Goal: Task Accomplishment & Management: Manage account settings

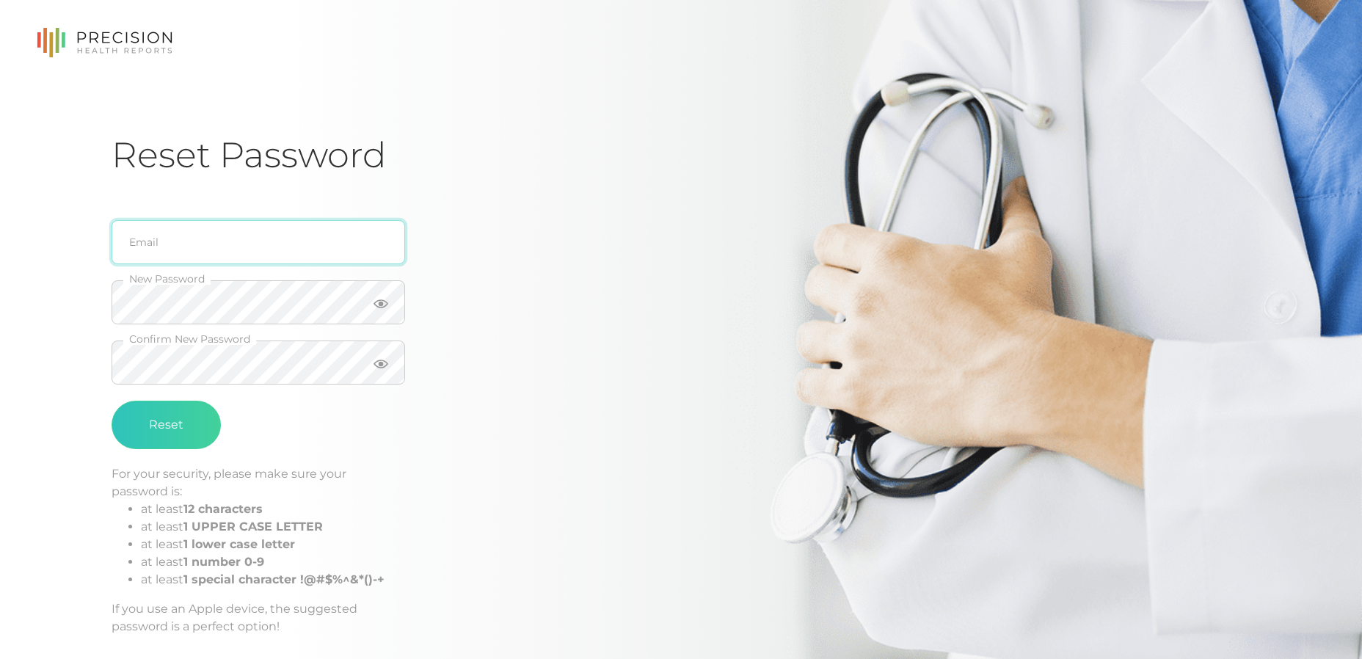
click at [226, 250] on input "email" at bounding box center [259, 242] width 294 height 44
type input "[EMAIL_ADDRESS][PERSON_NAME][DOMAIN_NAME]"
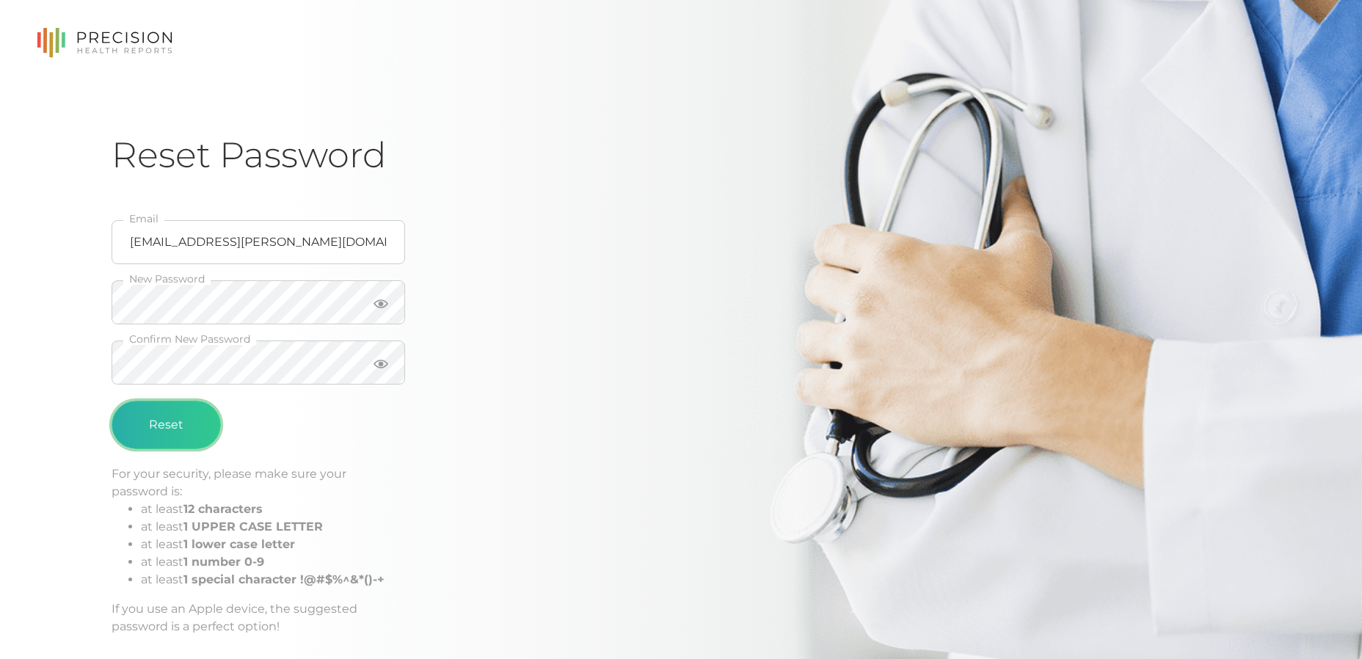
click at [190, 432] on button "Reset" at bounding box center [166, 425] width 109 height 48
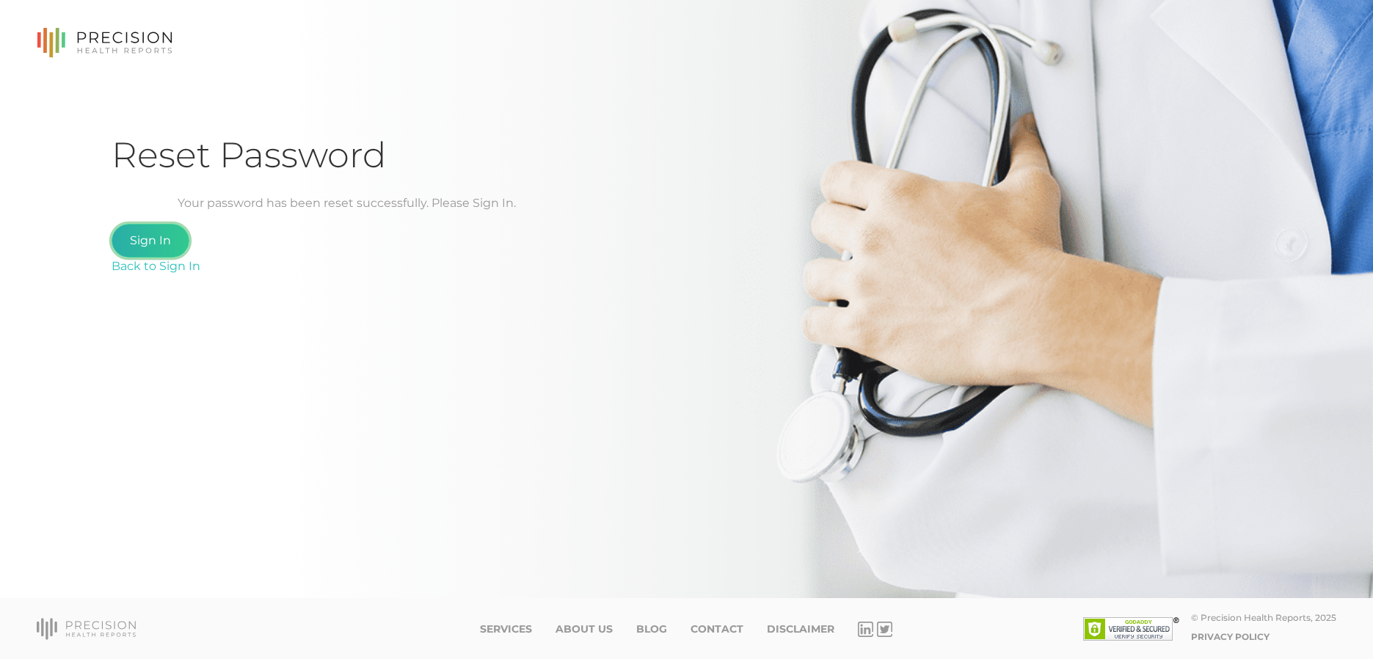
click at [148, 244] on link "Sign In" at bounding box center [151, 241] width 78 height 34
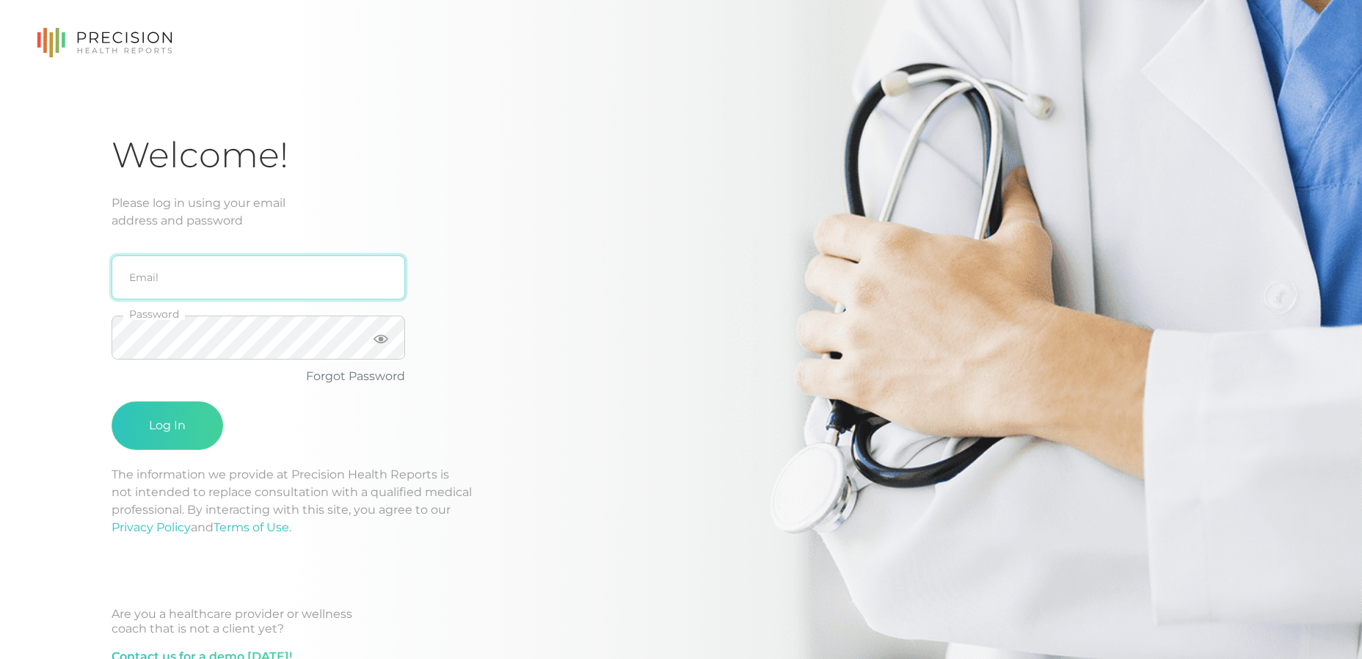
click at [157, 275] on input "email" at bounding box center [259, 277] width 294 height 44
type input "[EMAIL_ADDRESS][PERSON_NAME][DOMAIN_NAME]"
click at [112, 401] on button "Log In" at bounding box center [168, 425] width 112 height 48
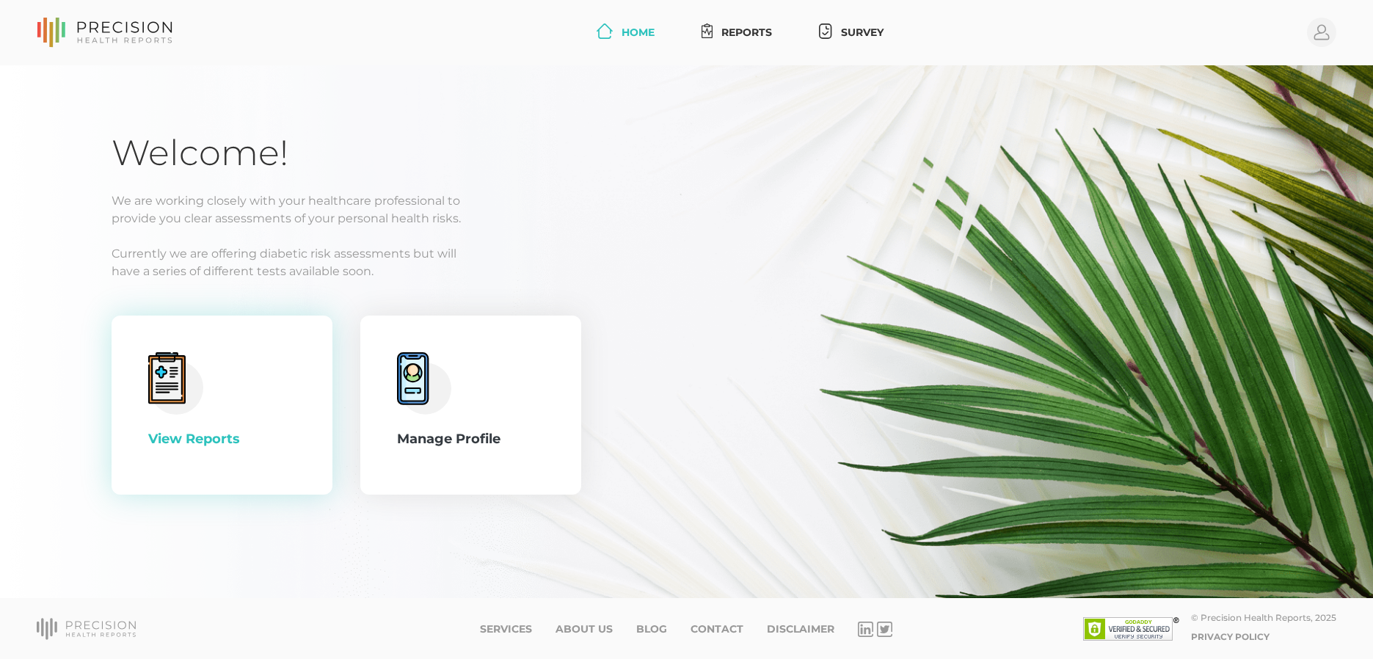
click at [172, 373] on icon at bounding box center [167, 379] width 30 height 41
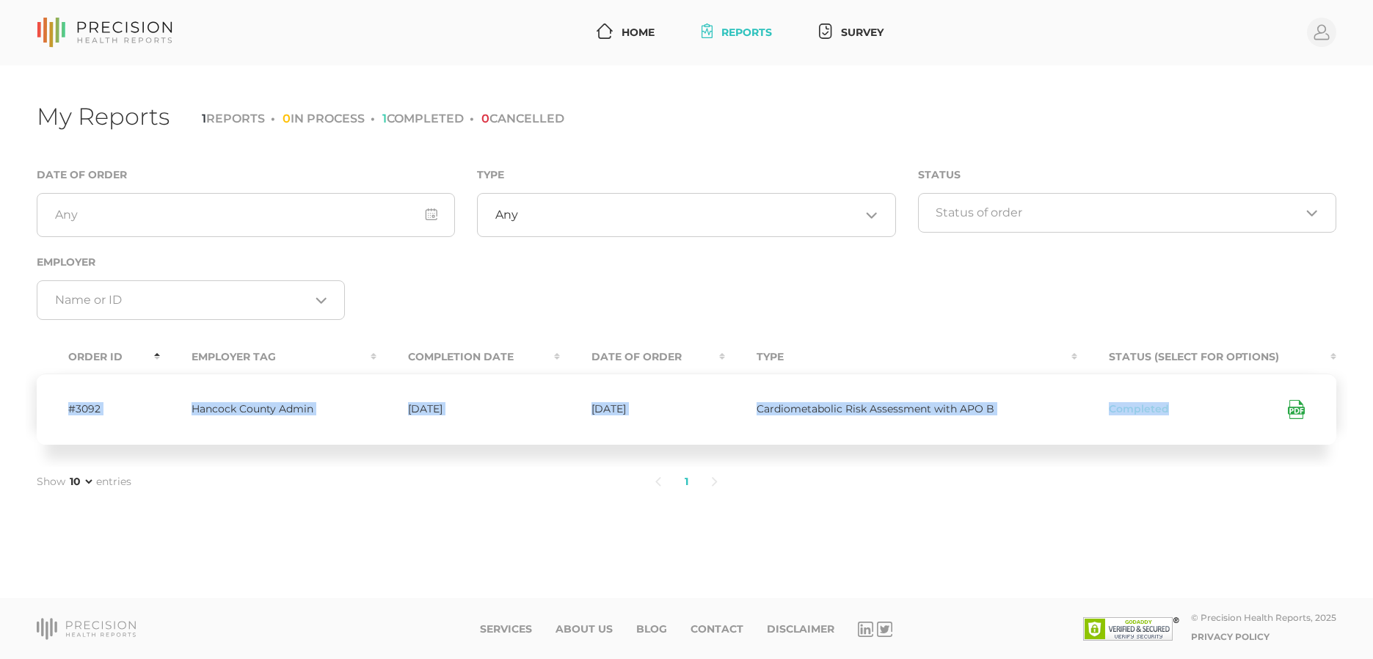
click at [1292, 407] on icon at bounding box center [1296, 409] width 17 height 19
click at [1331, 29] on circle at bounding box center [1321, 32] width 29 height 29
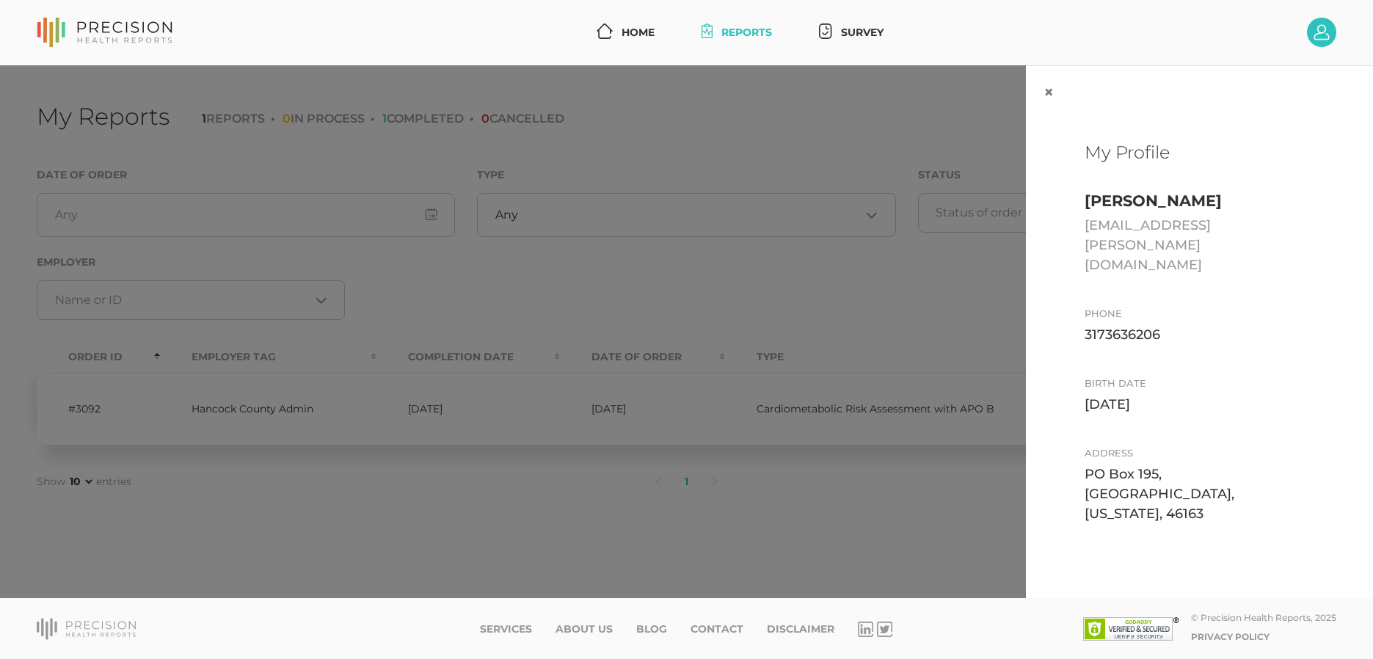
click at [1179, 627] on button "Log Out" at bounding box center [1206, 644] width 87 height 34
